Goal: Information Seeking & Learning: Learn about a topic

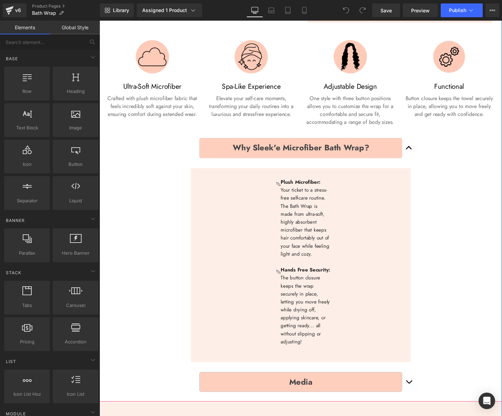
scroll to position [277, 0]
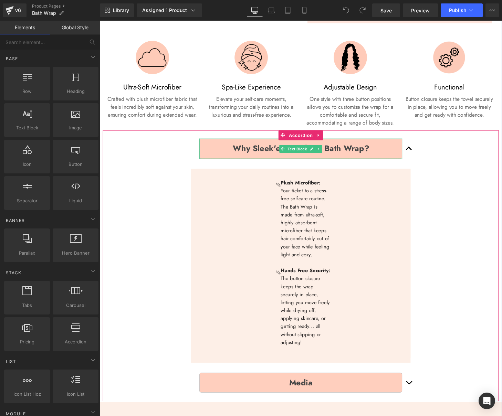
click at [252, 150] on b "Why Sleek'e Microfiber Bath Wrap?" at bounding box center [308, 153] width 141 height 12
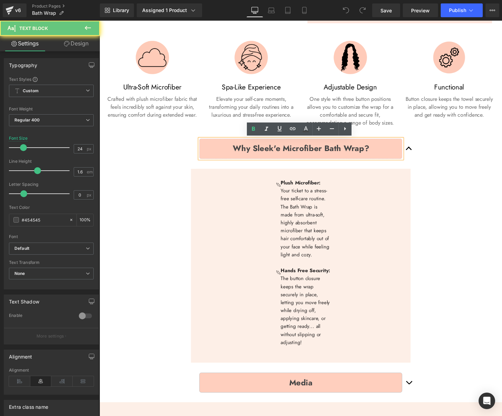
click at [253, 152] on b "Why Sleek'e Microfiber Bath Wrap?" at bounding box center [308, 153] width 141 height 12
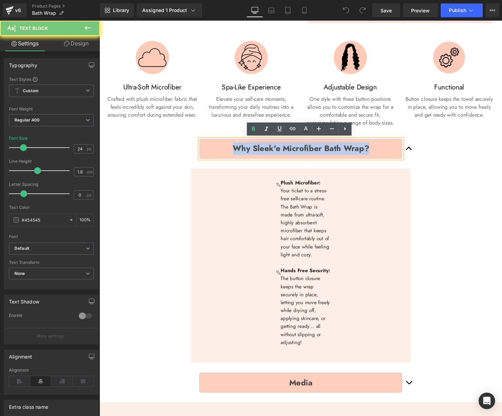
click at [253, 152] on b "Why Sleek'e Microfiber Bath Wrap?" at bounding box center [308, 153] width 141 height 12
copy b "Why Sleek'e Microfiber Bath Wrap?"
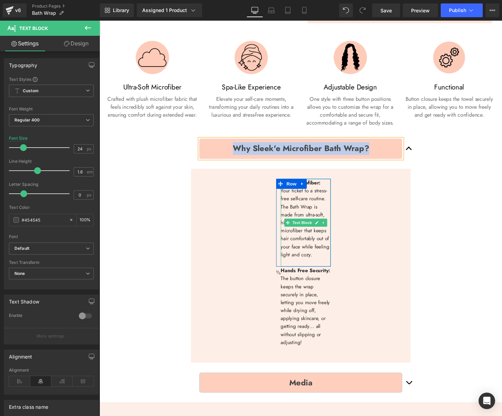
click at [315, 267] on p at bounding box center [313, 271] width 52 height 8
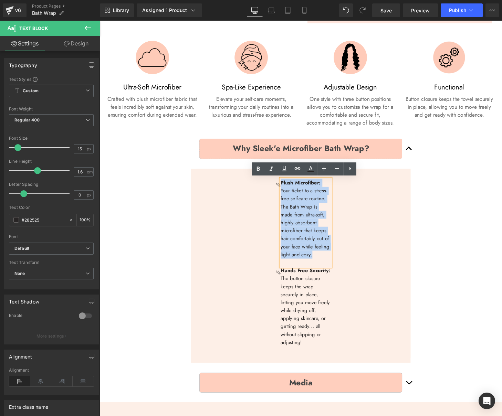
drag, startPoint x: 308, startPoint y: 262, endPoint x: 281, endPoint y: 181, distance: 85.5
click at [281, 181] on div "Image Plush Microfiber: Your ticket to a stress-free self-care routine. The Bat…" at bounding box center [311, 272] width 222 height 196
copy div "Plush Microfiber: Your ticket to a stress-free self-care routine. The Bath Wrap…"
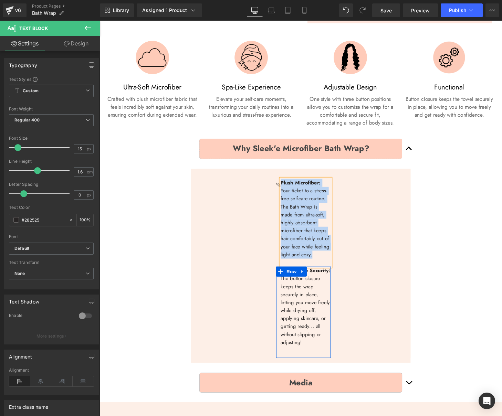
click at [307, 282] on link at bounding box center [309, 281] width 9 height 10
click at [308, 301] on p "The button closure keeps the wrap securely in place, letting you move freely wh…" at bounding box center [313, 321] width 52 height 74
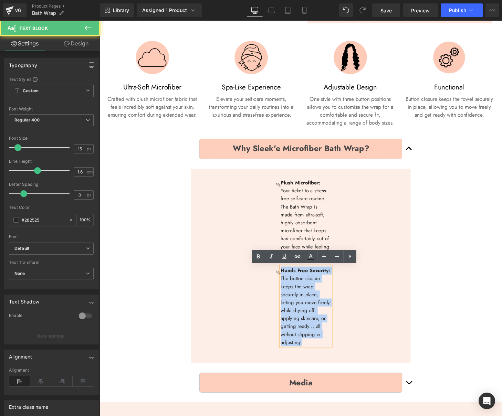
drag, startPoint x: 312, startPoint y: 354, endPoint x: 278, endPoint y: 279, distance: 82.2
click at [278, 279] on div "Image Plush Microfiber: Your ticket to a stress-free self-care routine. The Bat…" at bounding box center [311, 272] width 222 height 196
copy div "Hands Free Security: The button closure keeps the wrap securely in place, letti…"
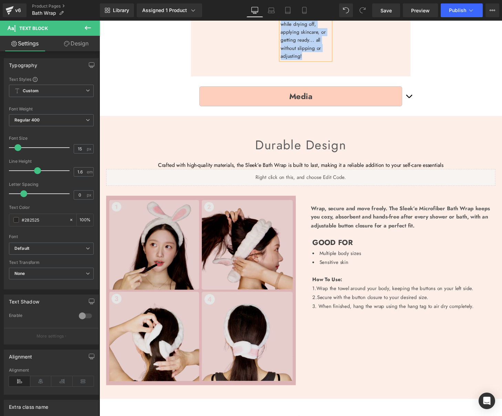
scroll to position [578, 0]
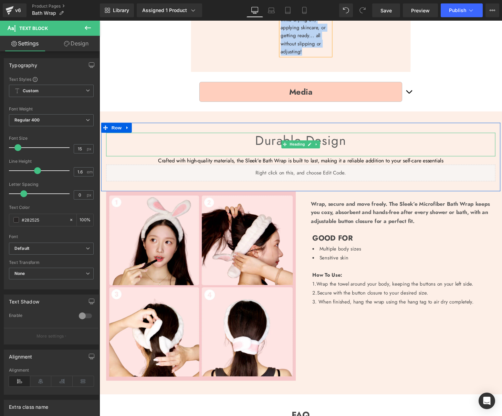
click at [286, 145] on h3 "Durable design" at bounding box center [307, 145] width 403 height 16
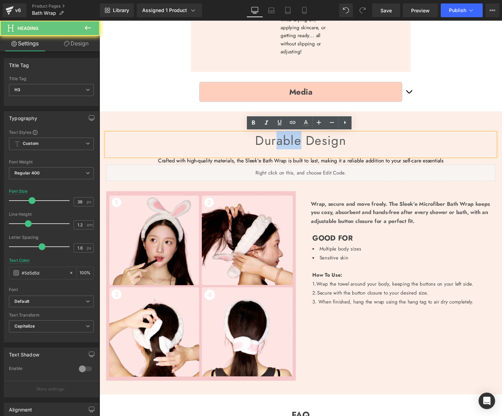
click at [286, 145] on h3 "Durable design" at bounding box center [307, 145] width 403 height 16
click at [285, 146] on h3 "Durable design" at bounding box center [307, 145] width 403 height 16
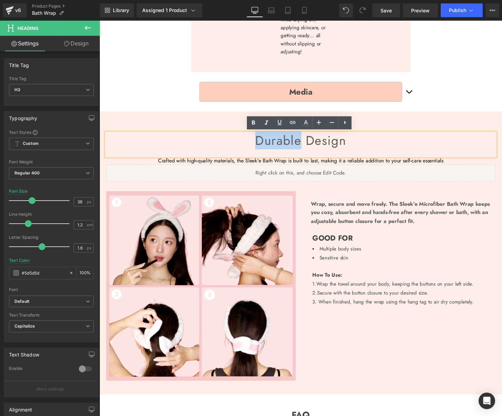
click at [285, 146] on h3 "Durable design" at bounding box center [307, 145] width 403 height 16
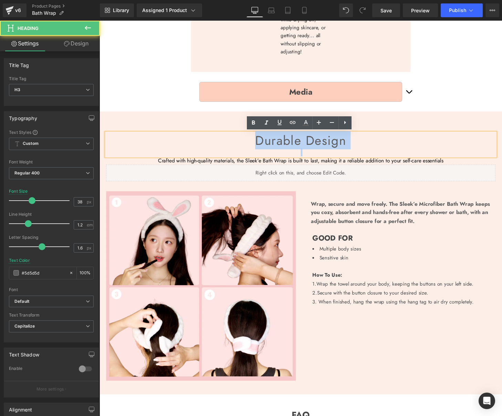
click at [285, 146] on h3 "Durable design" at bounding box center [307, 145] width 403 height 16
copy h3 "Durable design"
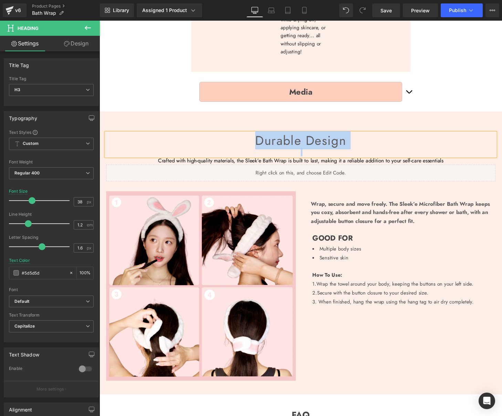
click at [239, 166] on p "Crafted with high-quality materials, the Sleek'e Bath Wrap is built to last, ma…" at bounding box center [307, 165] width 403 height 9
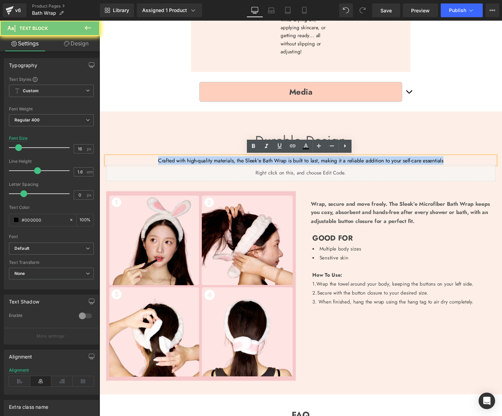
click at [239, 166] on p "Crafted with high-quality materials, the Sleek'e Bath Wrap is built to last, ma…" at bounding box center [307, 165] width 403 height 9
copy p "Crafted with high-quality materials, the Sleek'e Bath Wrap is built to last, ma…"
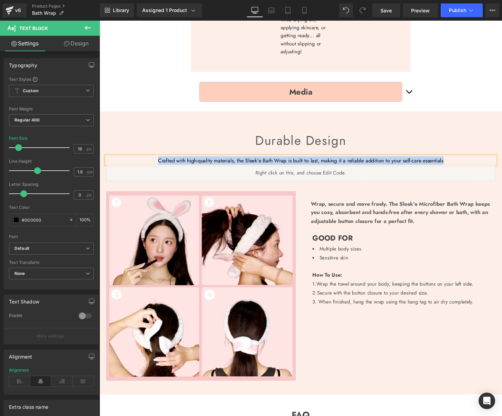
click at [344, 210] on p "Wrap, secure and move freely. The Sleek’e Microfiber Bath Wrap keeps you cozy, …" at bounding box center [412, 219] width 186 height 27
click at [344, 209] on p "Wrap, secure and move freely. The Sleek’e Microfiber Bath Wrap keeps you cozy, …" at bounding box center [412, 219] width 186 height 27
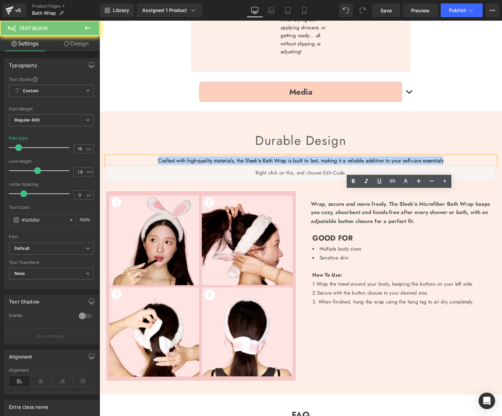
click at [344, 209] on p "Wrap, secure and move freely. The Sleek’e Microfiber Bath Wrap keeps you cozy, …" at bounding box center [412, 219] width 186 height 27
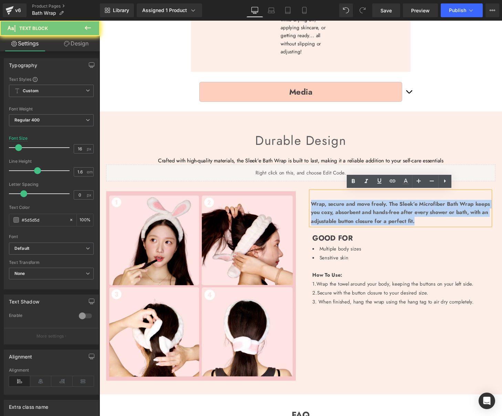
copy p "Wrap, secure and move freely. The Sleek’e Microfiber Bath Wrap keeps you cozy, …"
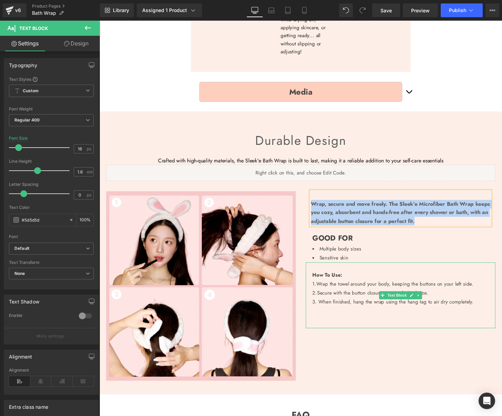
click at [332, 292] on span "Wrap the towel around your body, keeping the buttons on your left side." at bounding box center [405, 294] width 163 height 8
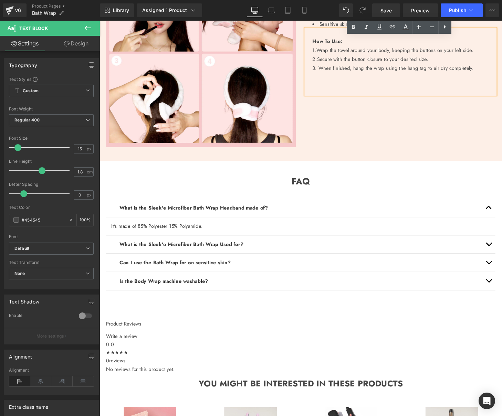
scroll to position [836, 0]
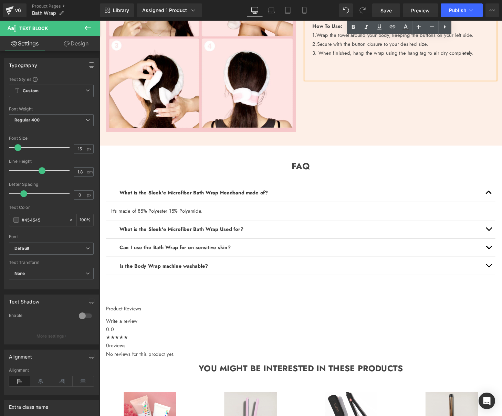
click at [234, 198] on b "What is the Sleek'e Microfiber Bath Wrap Headband made of?" at bounding box center [197, 199] width 154 height 8
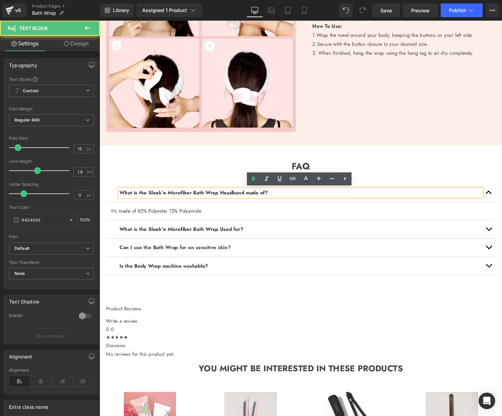
click at [234, 198] on b "What is the Sleek'e Microfiber Bath Wrap Headband made of?" at bounding box center [197, 199] width 154 height 8
copy b "What is the Sleek'e Microfiber Bath Wrap Headband made of?"
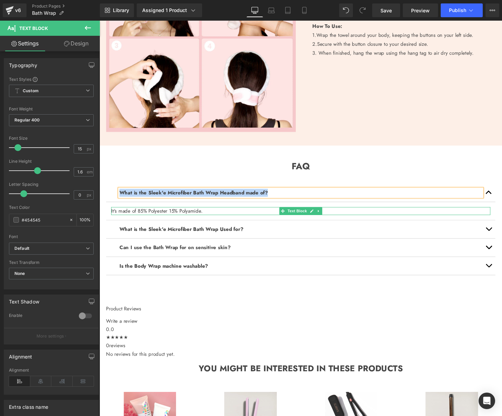
click at [174, 217] on span "It's made of 85% Polyester 15% Polyamide." at bounding box center [159, 218] width 95 height 8
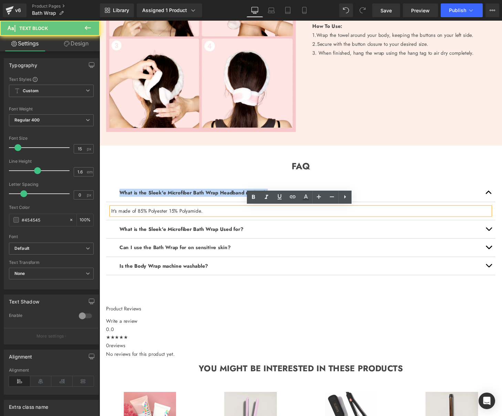
click at [174, 217] on span "It's made of 85% Polyester 15% Polyamide." at bounding box center [159, 218] width 95 height 8
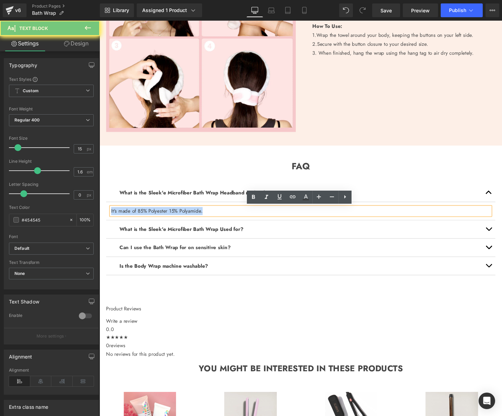
click at [174, 217] on span "It's made of 85% Polyester 15% Polyamide." at bounding box center [159, 218] width 95 height 8
copy span "It's made of 85% Polyester 15% Polyamide."
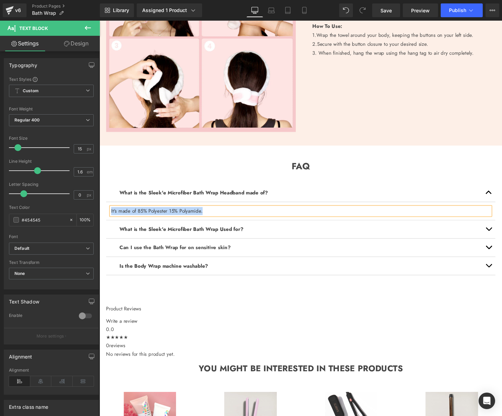
click at [223, 236] on b "What is the Sleek'e Microfiber Bath Wrap Used for?" at bounding box center [184, 237] width 128 height 8
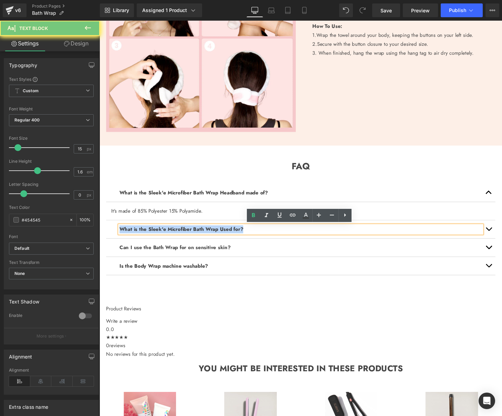
click at [223, 236] on b "What is the Sleek'e Microfiber Bath Wrap Used for?" at bounding box center [184, 237] width 128 height 8
copy b "What is the Sleek'e Microfiber Bath Wrap Used for?"
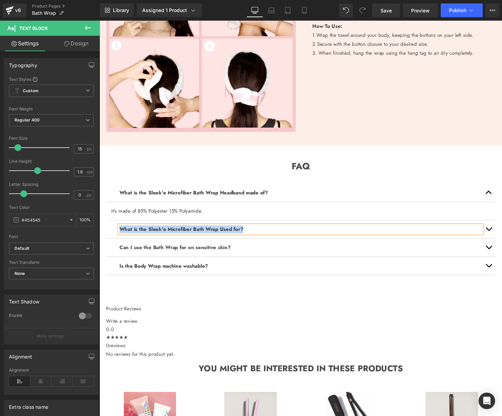
click at [500, 237] on button "button" at bounding box center [503, 237] width 14 height 19
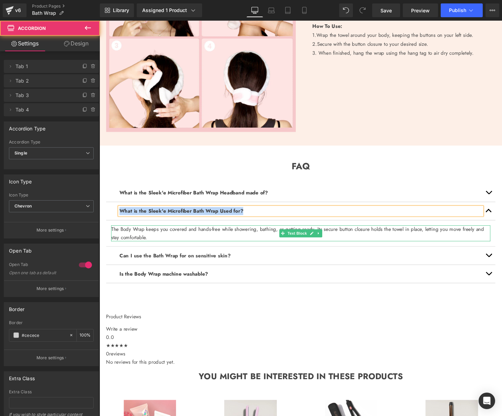
click at [187, 239] on font "The Body Wrap keeps you covered and hands-free while showering, bathing, or get…" at bounding box center [305, 241] width 386 height 16
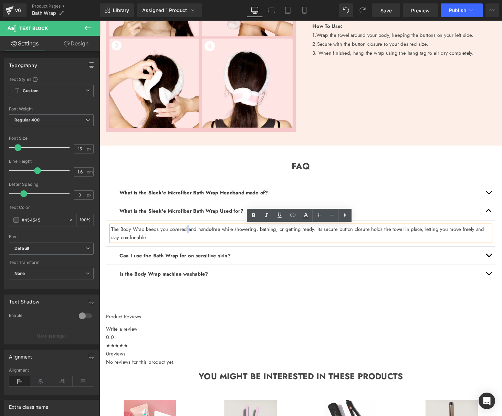
click at [186, 239] on font "The Body Wrap keeps you covered and hands-free while showering, bathing, or get…" at bounding box center [305, 241] width 386 height 16
click at [187, 240] on font "The Body Wrap keeps you covered and hands-free while showering, bathing, or get…" at bounding box center [305, 241] width 386 height 16
copy font "The Body Wrap keeps you covered and hands-free while showering, bathing, or get…"
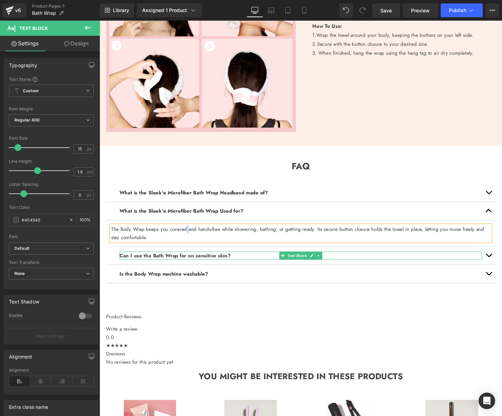
click at [188, 265] on strong "Can I use the Bath Wrap for on sensitive skin?" at bounding box center [177, 264] width 115 height 8
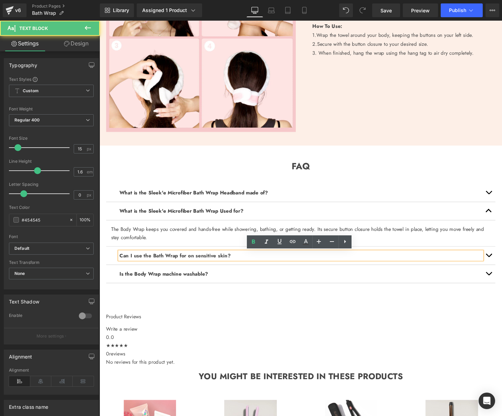
click at [207, 262] on strong "Can I use the Bath Wrap for on sensitive skin?" at bounding box center [177, 264] width 115 height 8
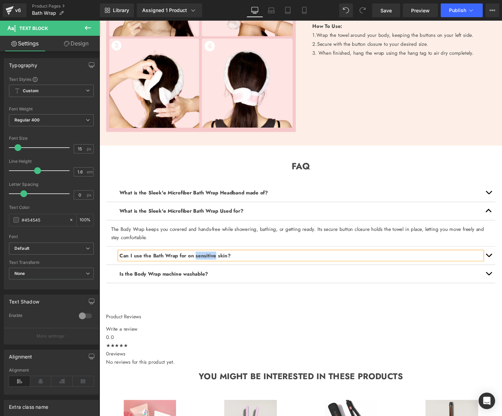
drag, startPoint x: 507, startPoint y: 264, endPoint x: 503, endPoint y: 261, distance: 4.0
click at [502, 264] on button "button" at bounding box center [503, 264] width 14 height 19
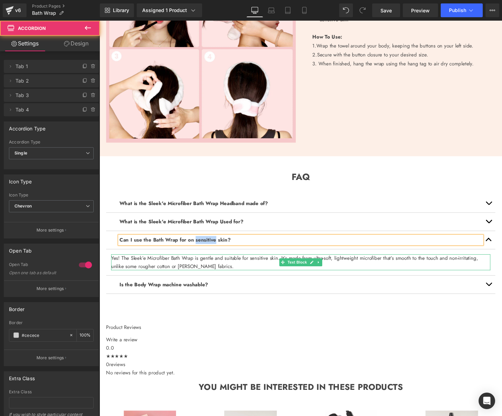
click at [210, 268] on font "Yes! The Sleek’e Microfiber Bath Wrap is gentle and suitable for sensitive skin…" at bounding box center [302, 271] width 380 height 16
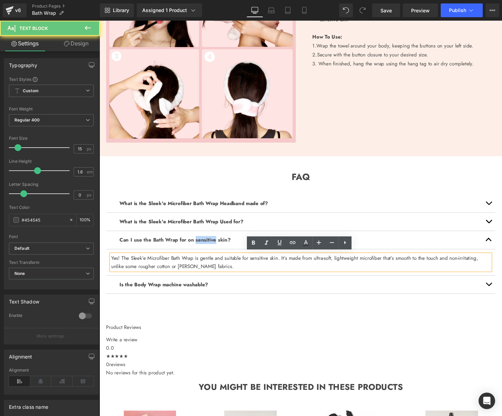
scroll to position [826, 0]
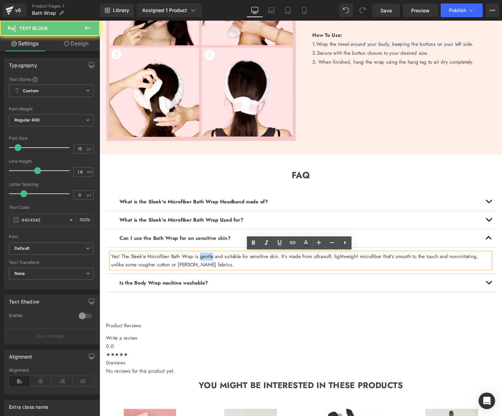
click at [210, 268] on p "Yes! The Sleek’e Microfiber Bath Wrap is gentle and suitable for sensitive skin…" at bounding box center [308, 269] width 393 height 17
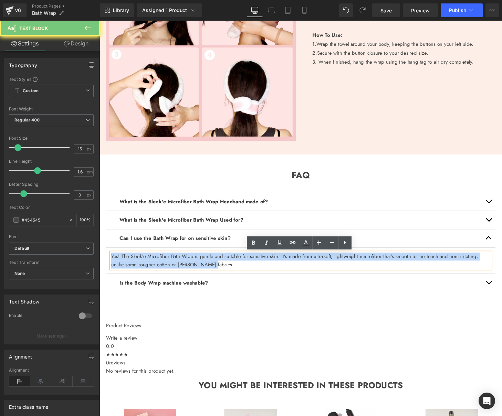
click at [210, 268] on p "Yes! The Sleek’e Microfiber Bath Wrap is gentle and suitable for sensitive skin…" at bounding box center [308, 269] width 393 height 17
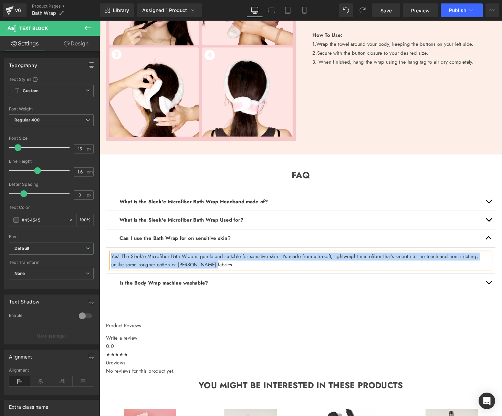
click at [194, 294] on b "Is the Body Wrap machine washable?" at bounding box center [166, 293] width 92 height 8
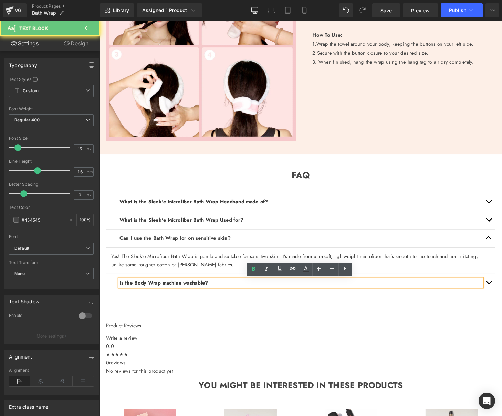
click at [195, 292] on b "Is the Body Wrap machine washable?" at bounding box center [166, 293] width 92 height 8
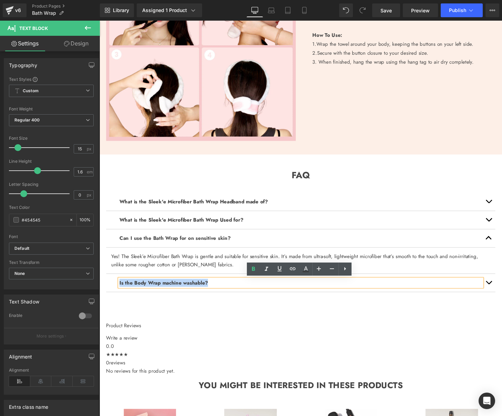
click at [195, 292] on b "Is the Body Wrap machine washable?" at bounding box center [166, 293] width 92 height 8
click at [502, 291] on button "button" at bounding box center [503, 292] width 14 height 19
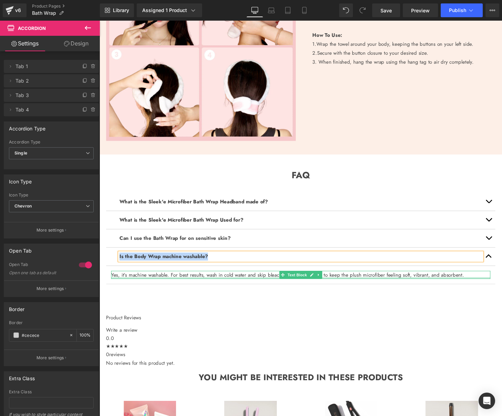
click at [208, 284] on font "Yes, it’s machine washable. For best results, wash in cold water and skip bleac…" at bounding box center [295, 284] width 366 height 8
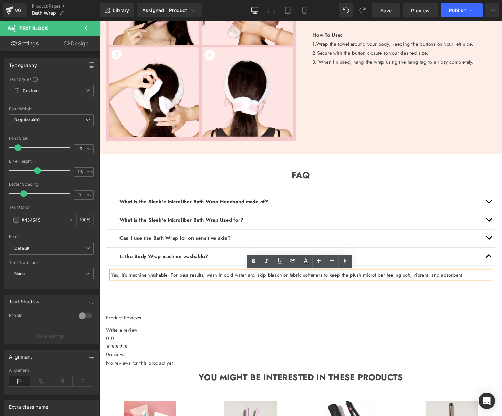
click at [171, 284] on font "Yes, it’s machine washable. For best results, wash in cold water and skip bleac…" at bounding box center [295, 284] width 366 height 8
click at [170, 284] on font "Yes, it’s machine washable. For best results, wash in cold water and skip bleac…" at bounding box center [295, 284] width 366 height 8
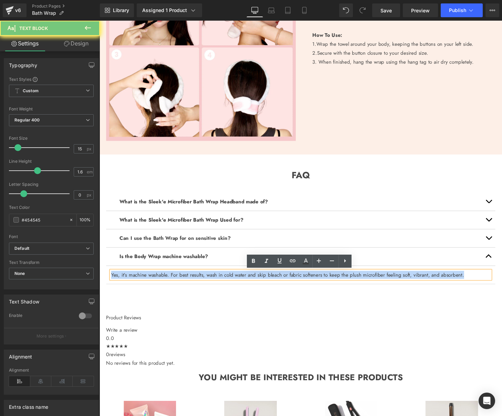
click at [170, 284] on font "Yes, it’s machine washable. For best results, wash in cold water and skip bleac…" at bounding box center [295, 284] width 366 height 8
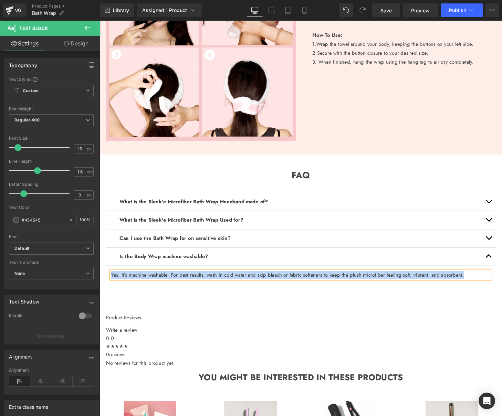
click at [501, 267] on button "button" at bounding box center [503, 265] width 14 height 19
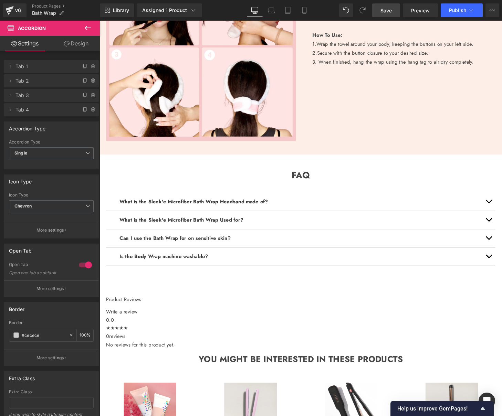
click at [388, 13] on span "Save" at bounding box center [386, 10] width 11 height 7
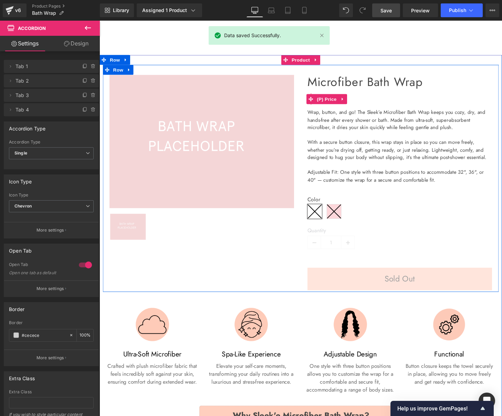
scroll to position [1, 0]
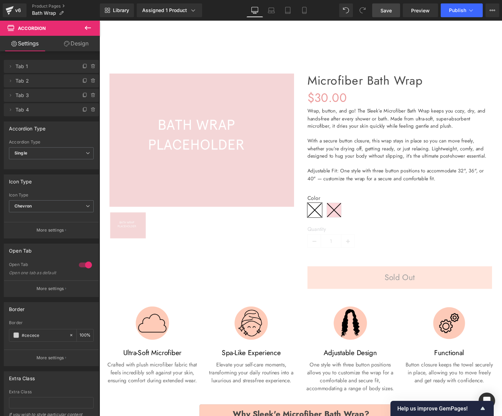
click at [385, 9] on span "Save" at bounding box center [386, 10] width 11 height 7
